Goal: Information Seeking & Learning: Learn about a topic

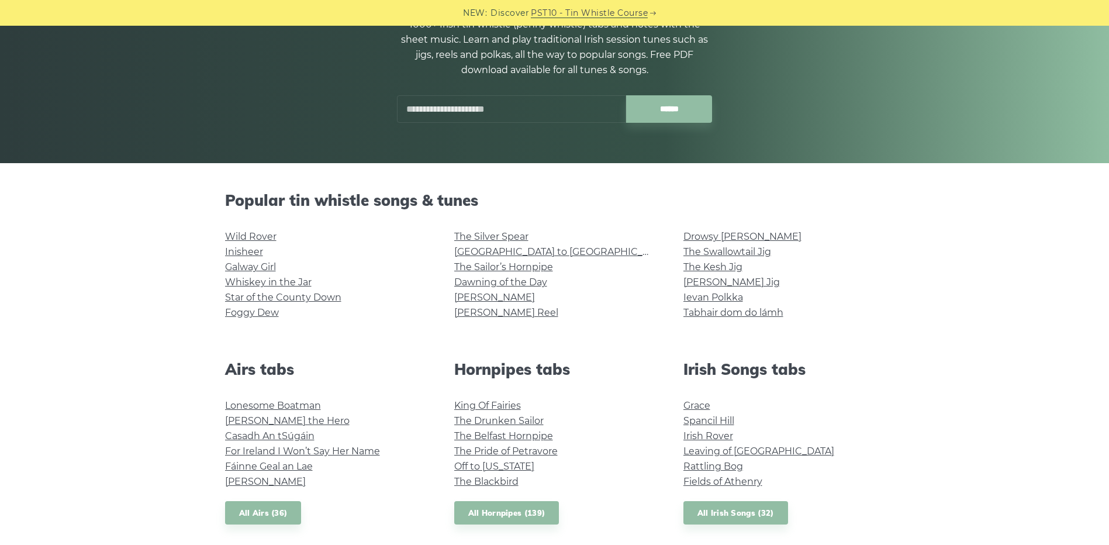
scroll to position [149, 0]
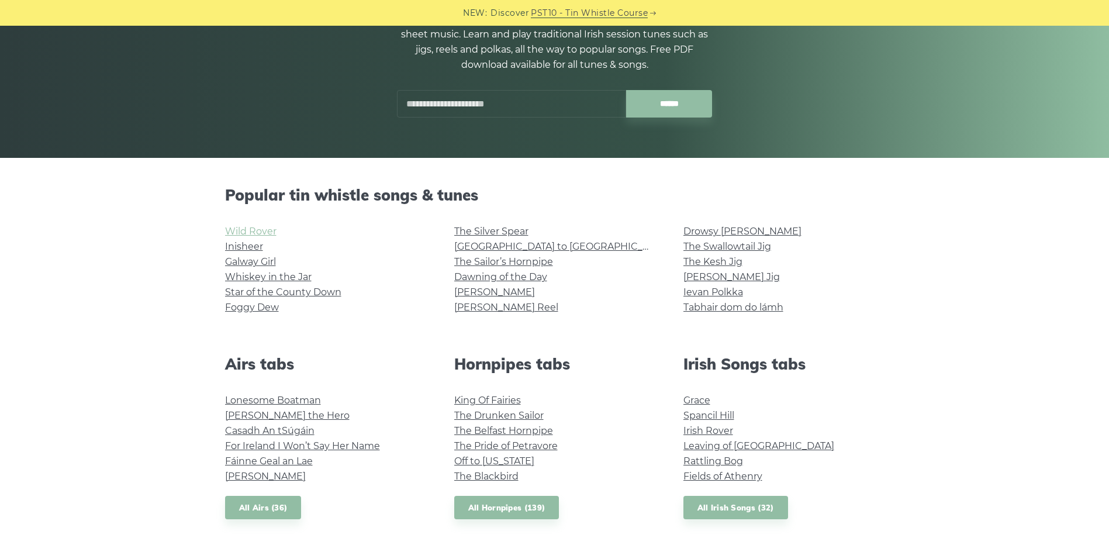
click at [263, 230] on link "Wild Rover" at bounding box center [250, 231] width 51 height 11
click at [479, 256] on link "The Sailor’s Hornpipe" at bounding box center [503, 261] width 99 height 11
click at [277, 288] on link "Star of the County Down" at bounding box center [283, 291] width 116 height 11
click at [245, 276] on link "Whiskey in the Jar" at bounding box center [268, 276] width 86 height 11
click at [240, 305] on link "Foggy Dew" at bounding box center [252, 307] width 54 height 11
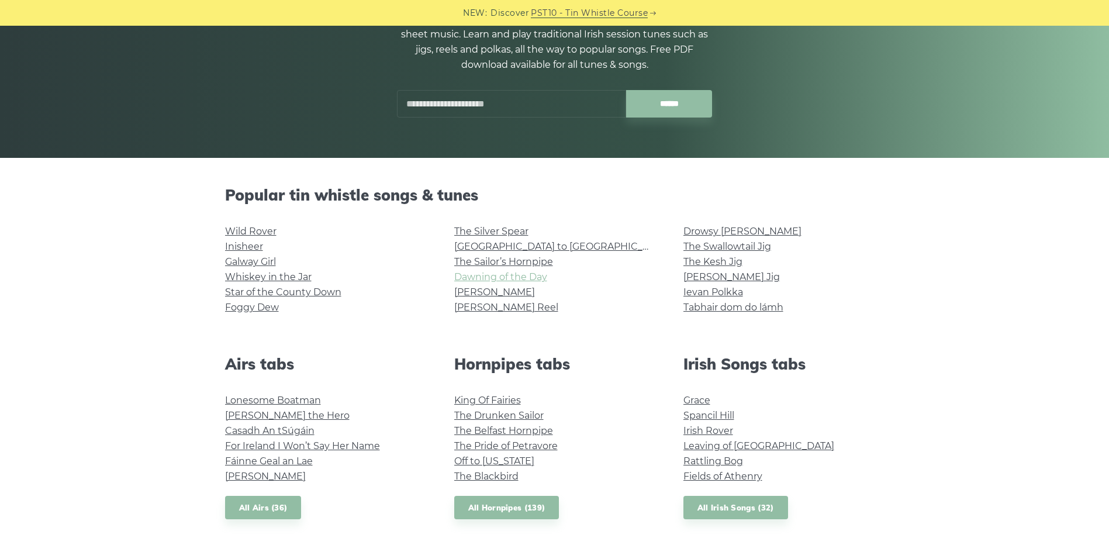
click at [511, 275] on link "Dawning of the Day" at bounding box center [500, 276] width 93 height 11
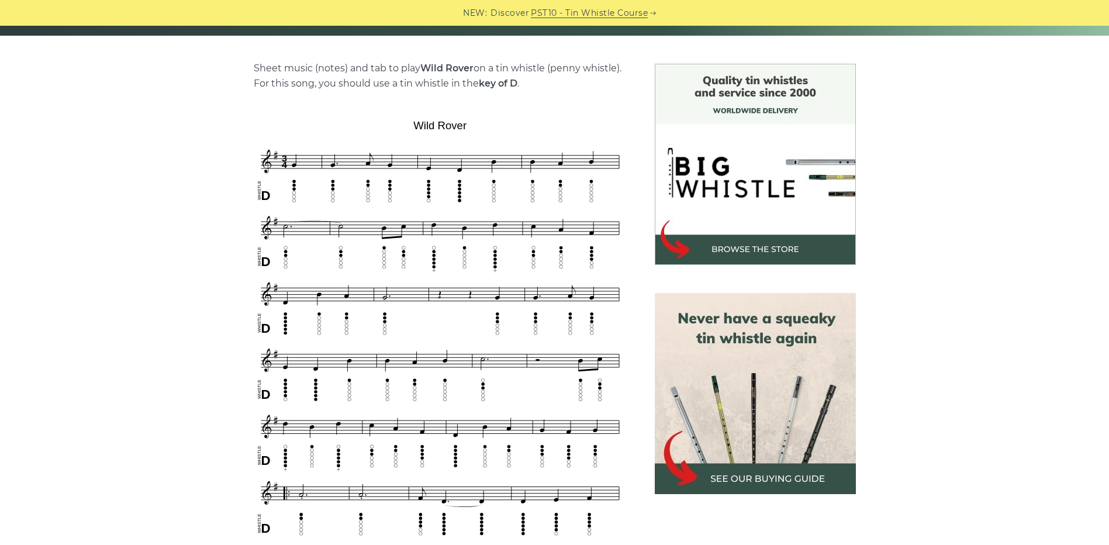
scroll to position [272, 0]
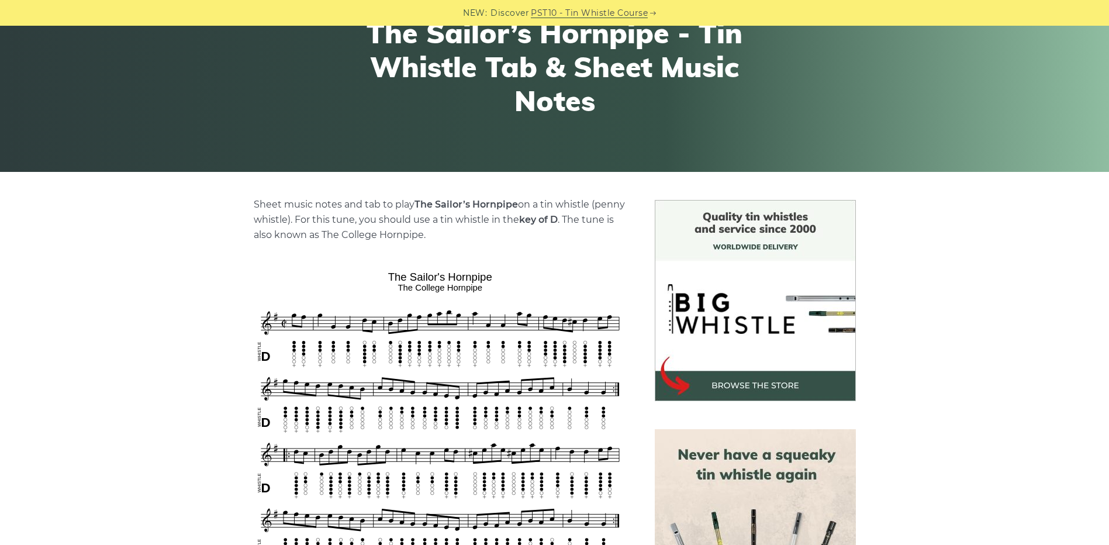
scroll to position [136, 0]
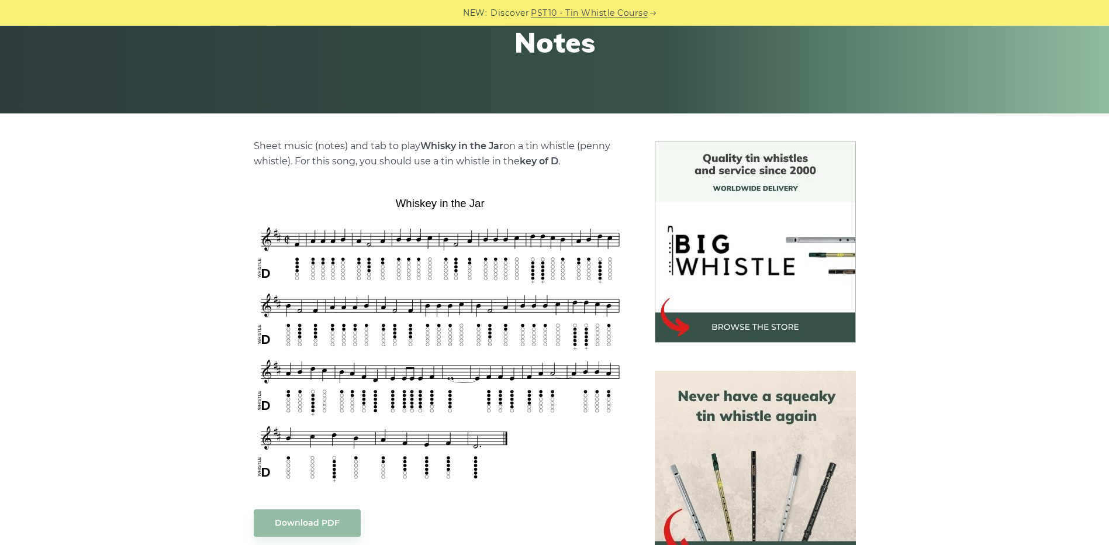
scroll to position [195, 0]
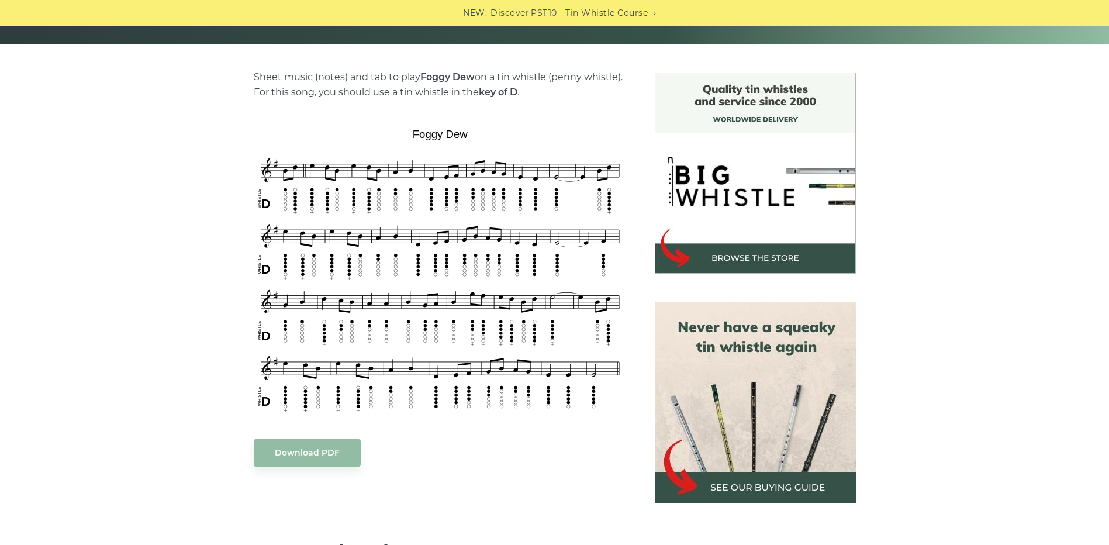
scroll to position [263, 0]
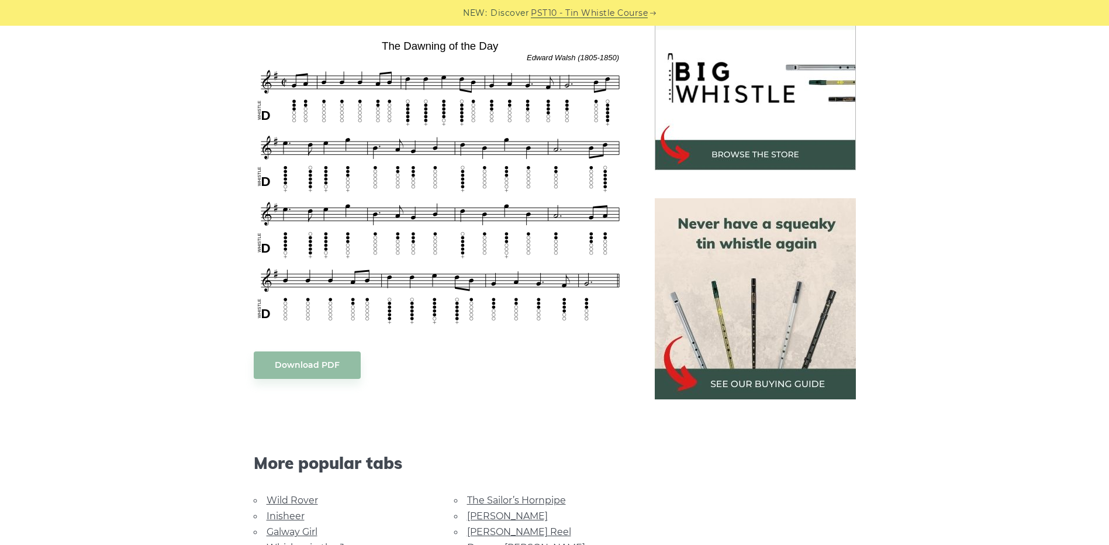
scroll to position [359, 0]
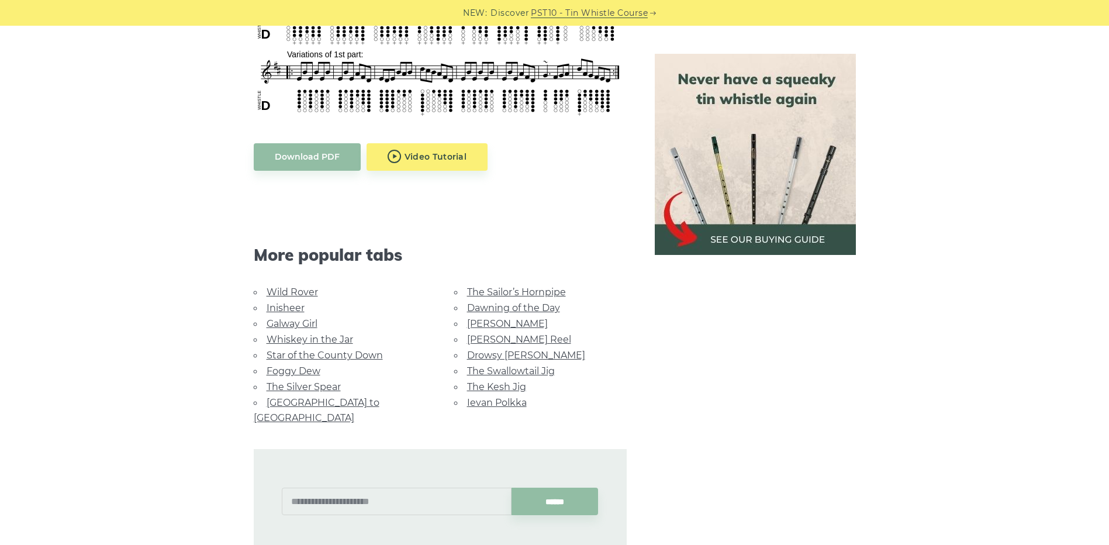
scroll to position [616, 0]
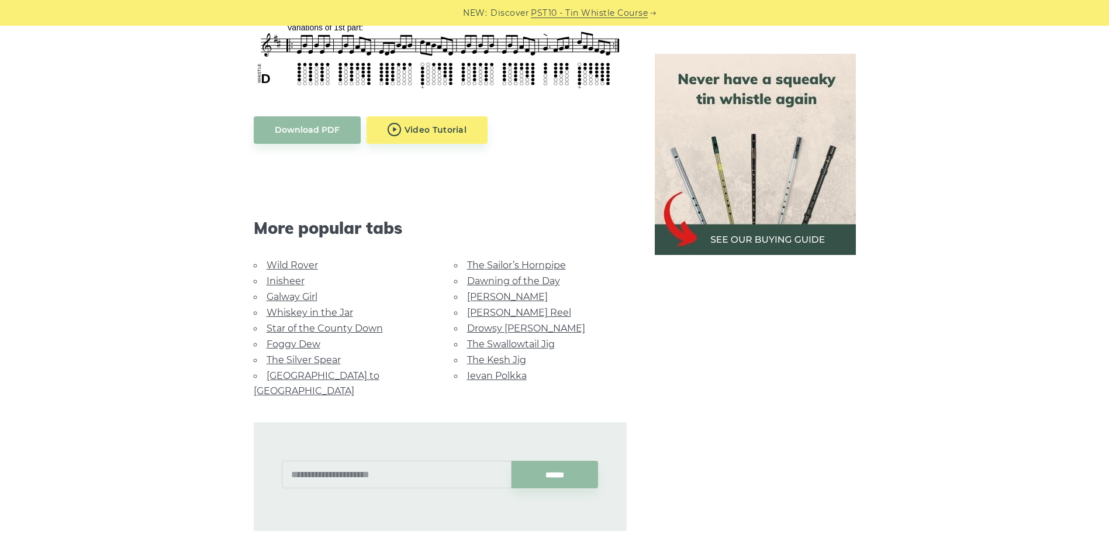
click at [488, 311] on link "[PERSON_NAME] Reel" at bounding box center [519, 312] width 104 height 11
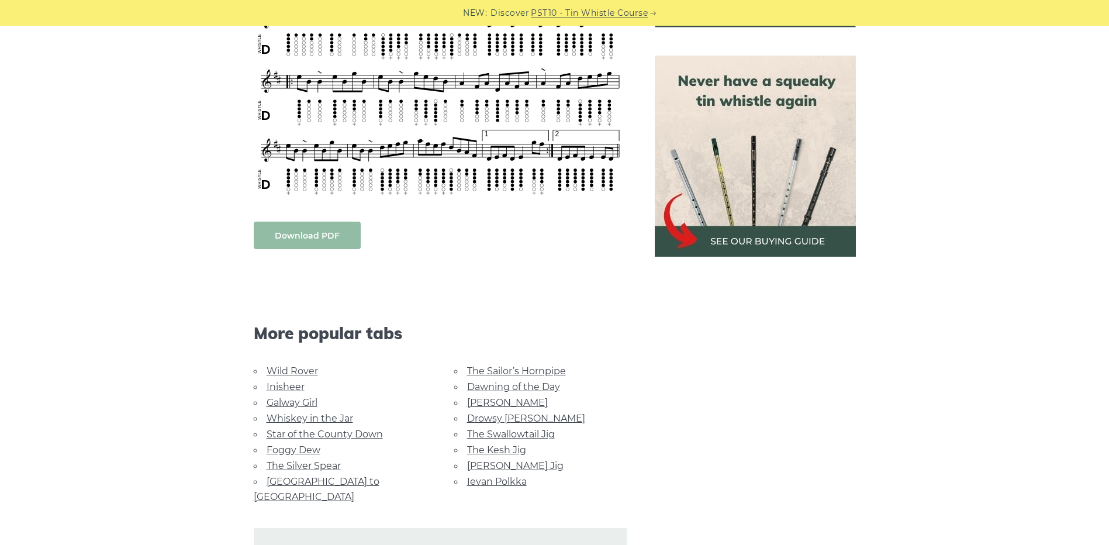
scroll to position [509, 0]
click at [320, 421] on link "Whiskey in the Jar" at bounding box center [309, 417] width 86 height 11
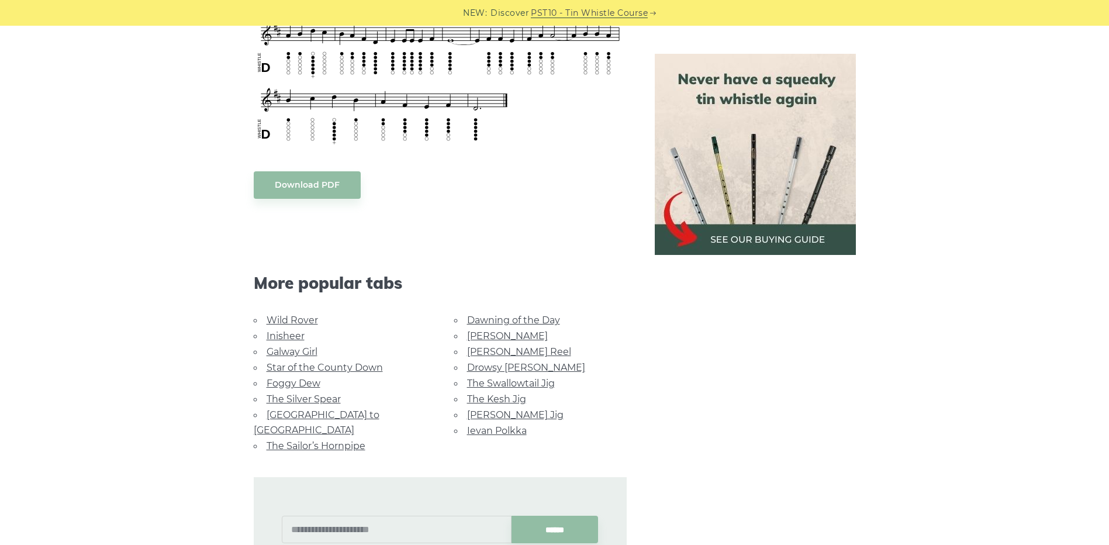
scroll to position [542, 0]
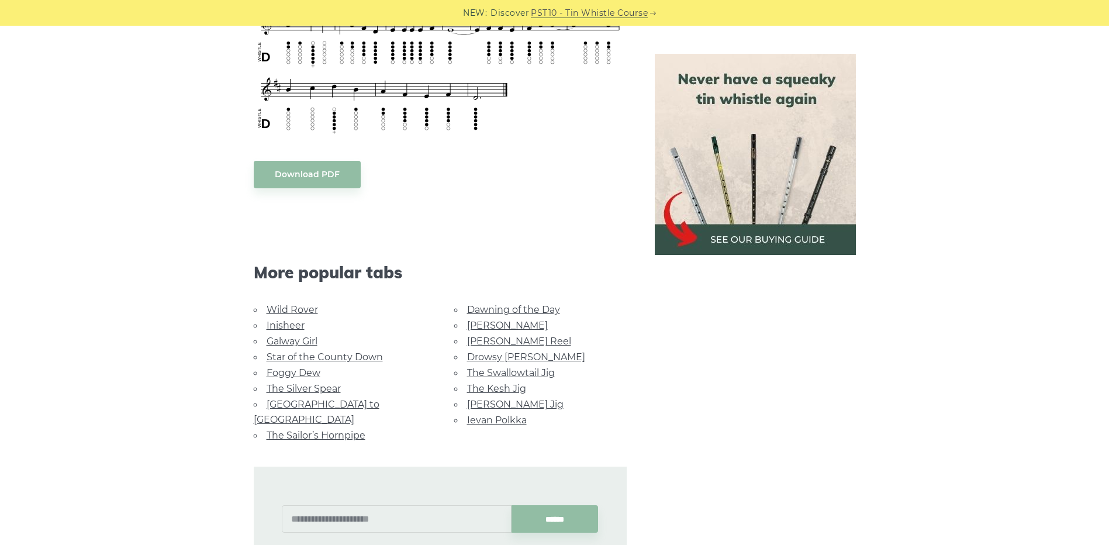
click at [500, 404] on link "[PERSON_NAME] Jig" at bounding box center [515, 404] width 96 height 11
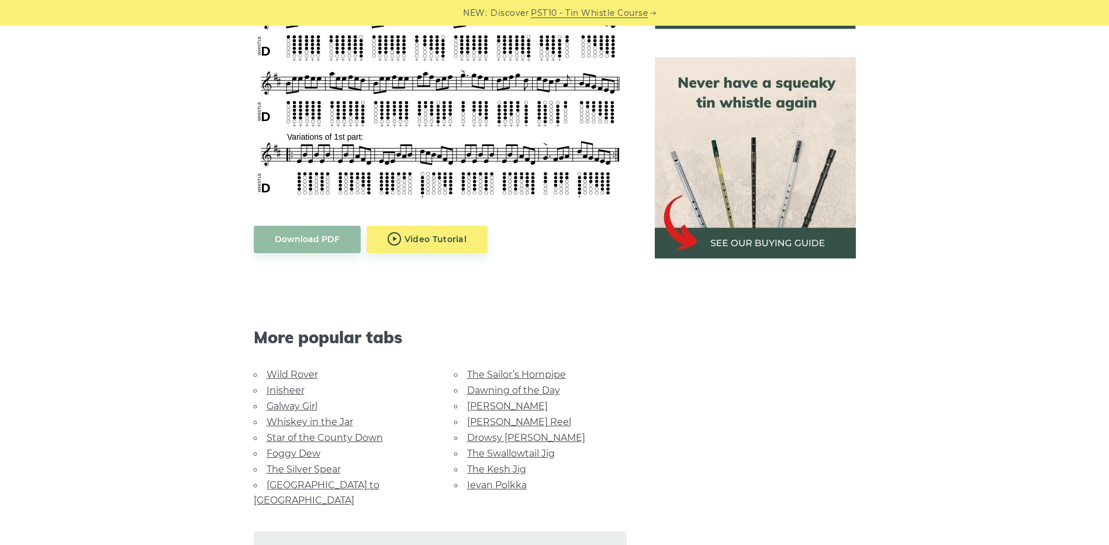
scroll to position [507, 0]
click at [508, 437] on link "Drowsy [PERSON_NAME]" at bounding box center [526, 436] width 118 height 11
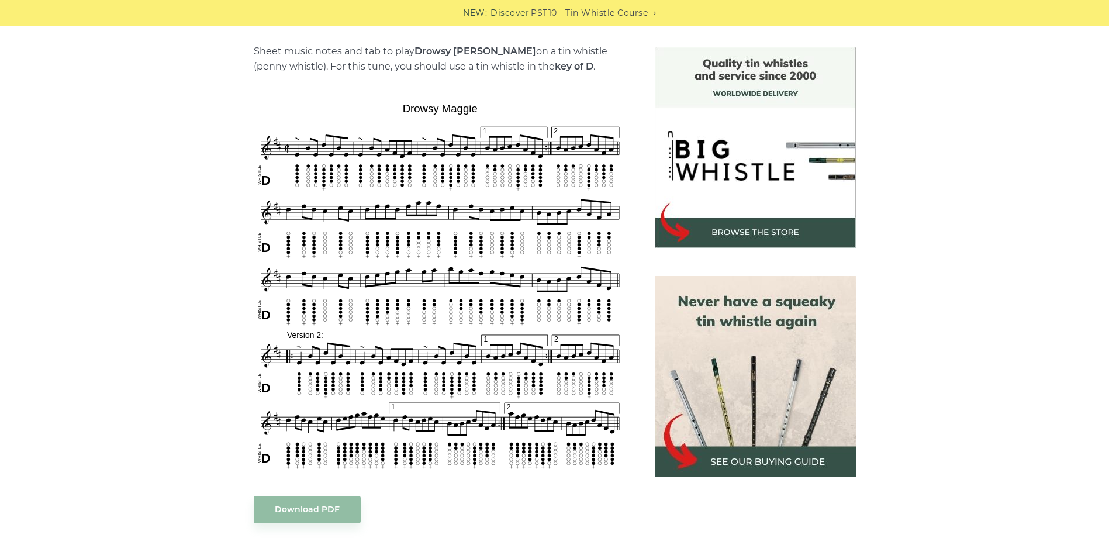
scroll to position [289, 0]
